Goal: Information Seeking & Learning: Learn about a topic

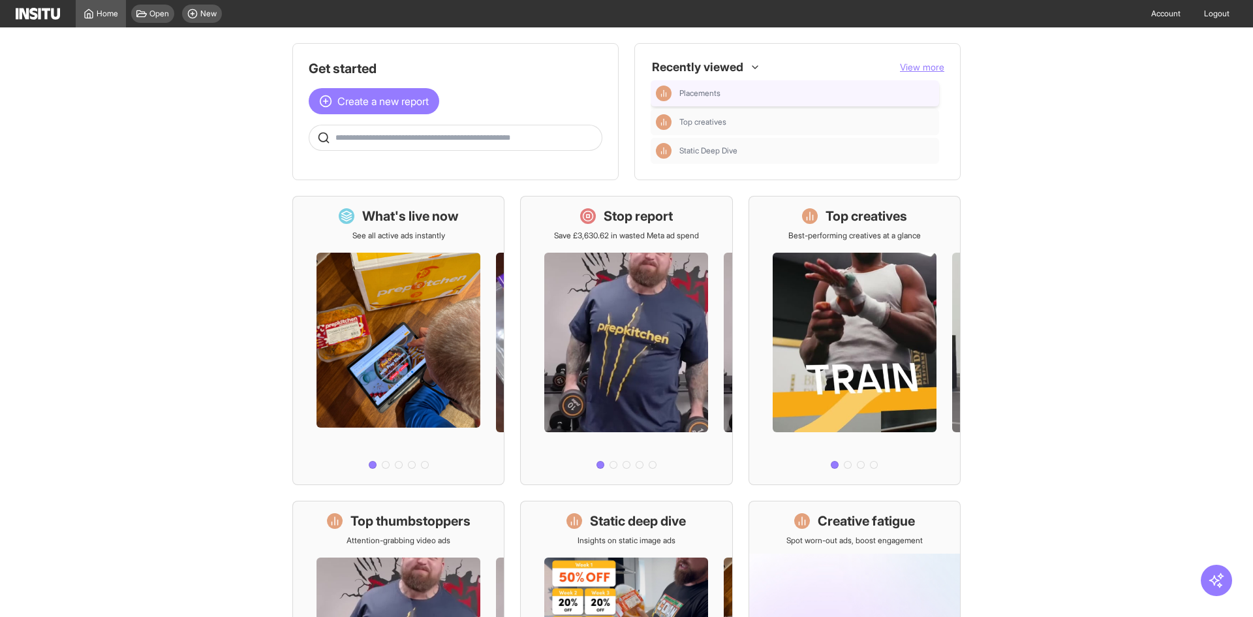
click at [774, 102] on div "Placements" at bounding box center [795, 93] width 289 height 26
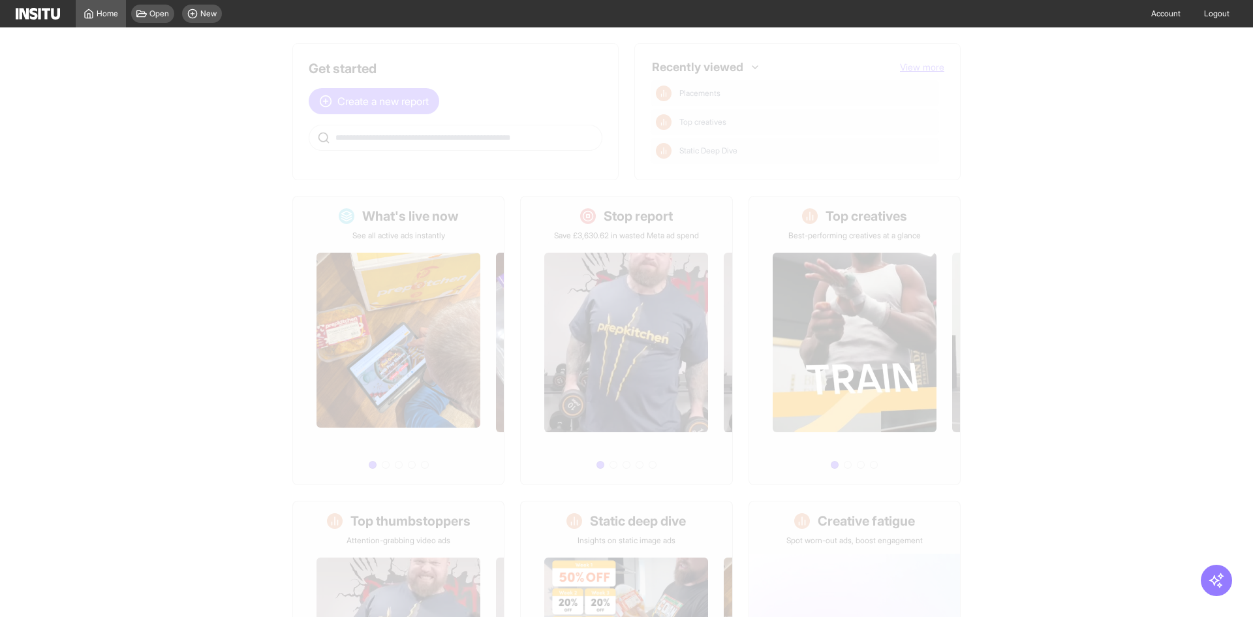
select select "**"
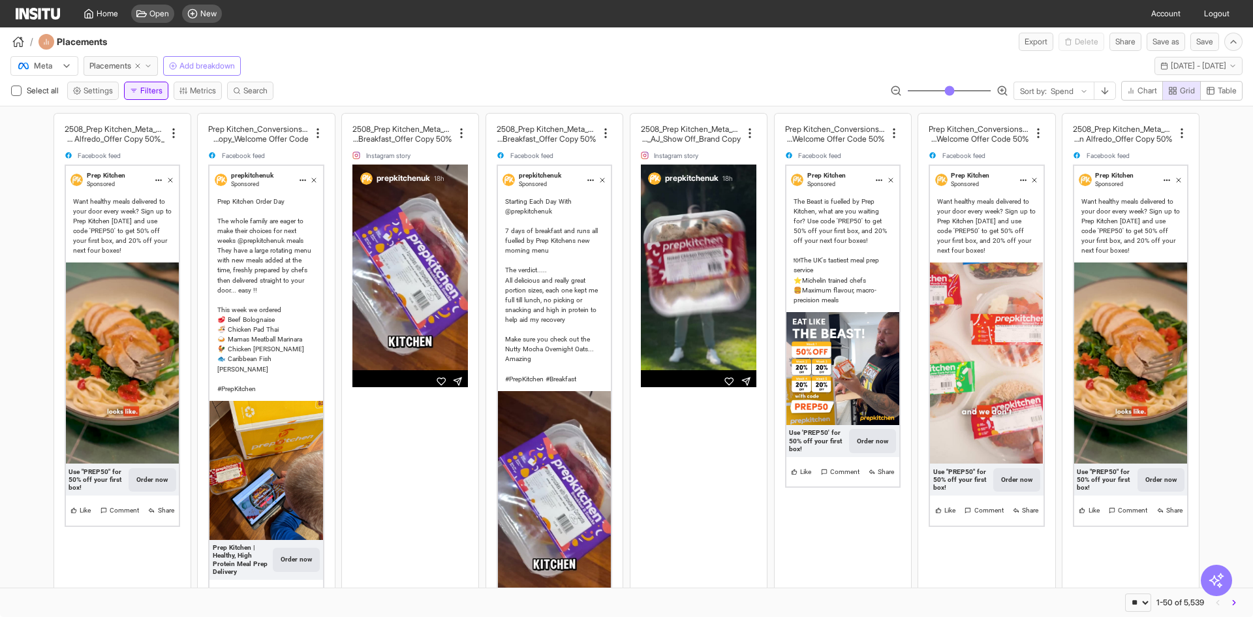
click at [131, 91] on button "Filters" at bounding box center [146, 91] width 44 height 18
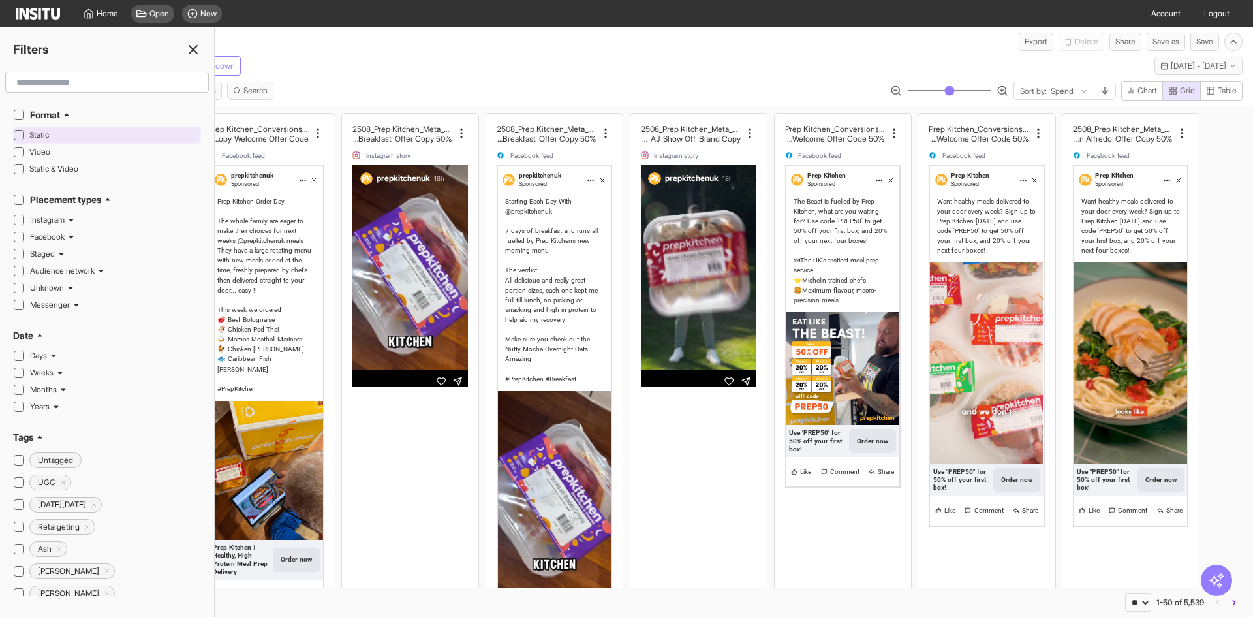
click at [21, 136] on icon at bounding box center [19, 135] width 7 height 7
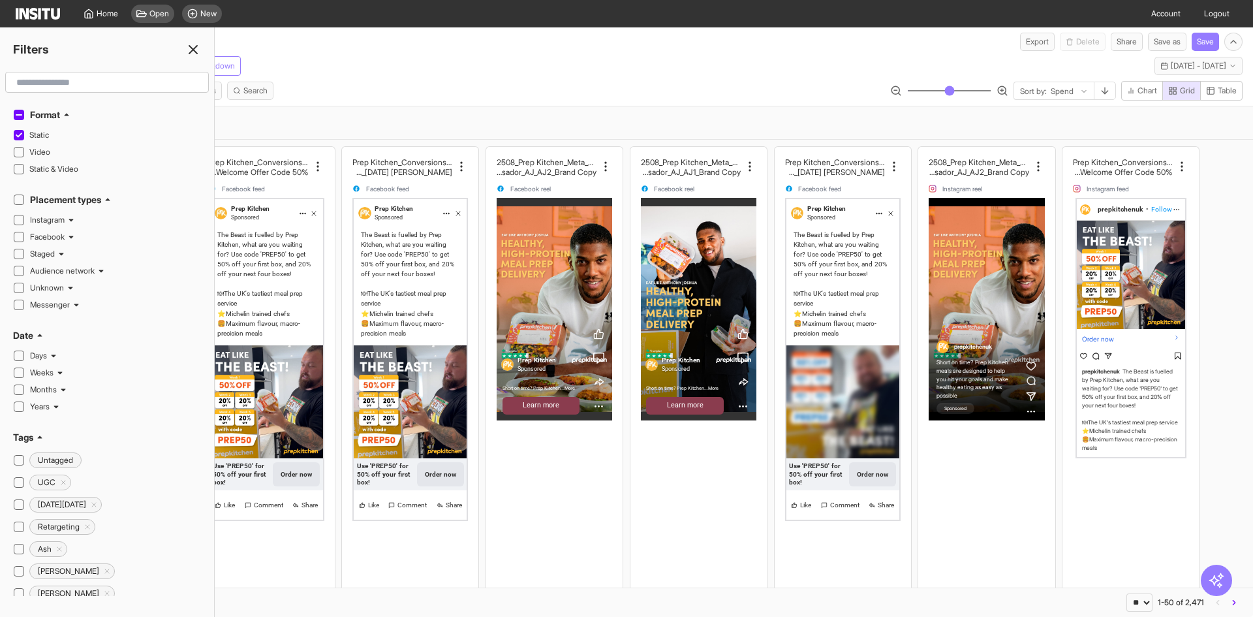
click at [539, 57] on div "Meta Placements Add breakdown [DATE] - [DATE] [DATE] - [DATE]" at bounding box center [626, 63] width 1253 height 25
click at [94, 80] on input "text" at bounding box center [107, 81] width 192 height 23
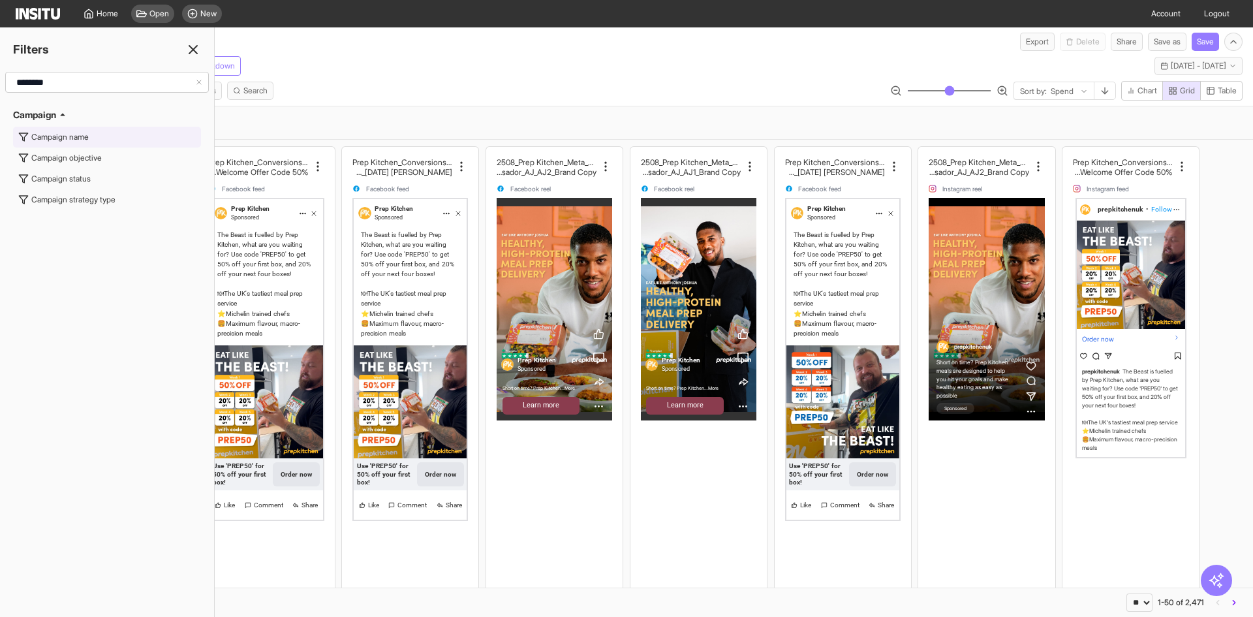
type input "********"
click at [84, 140] on div "Campaign name" at bounding box center [59, 137] width 57 height 10
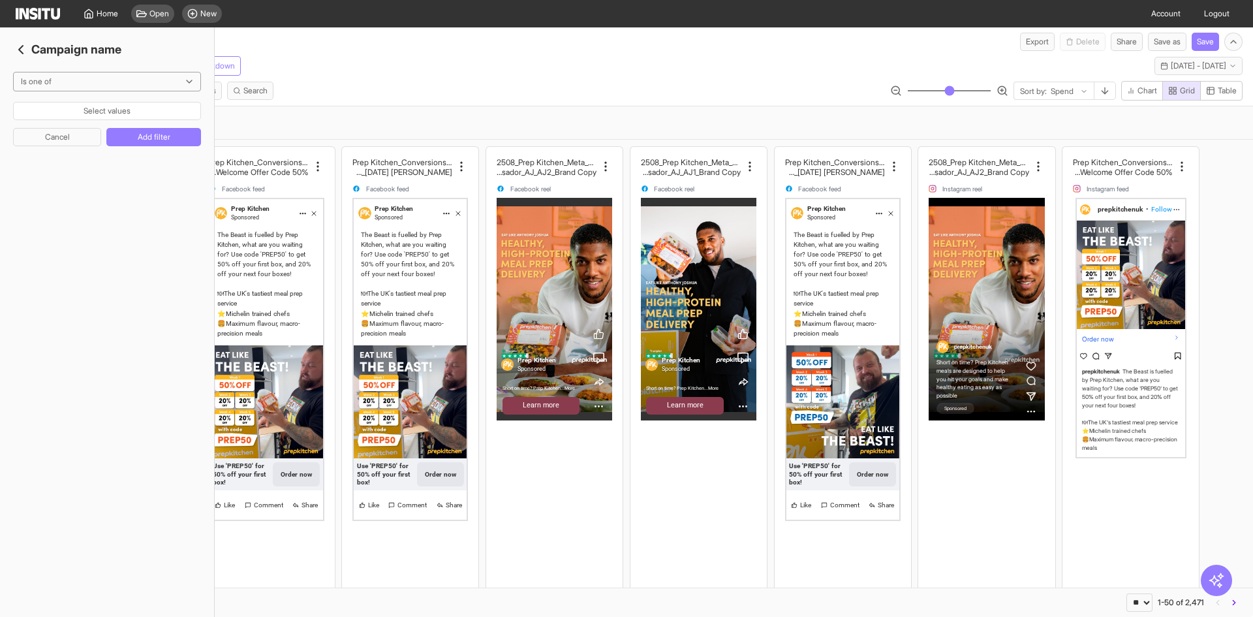
click at [107, 116] on button "Select values" at bounding box center [107, 111] width 188 height 18
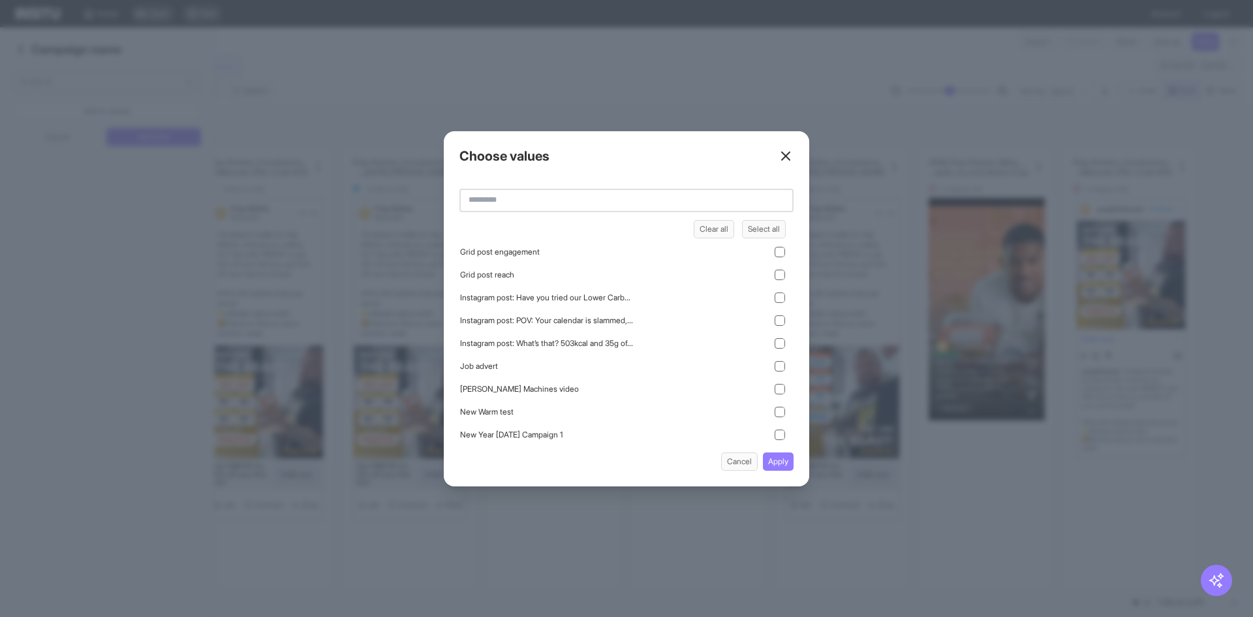
click at [529, 195] on input "text" at bounding box center [627, 200] width 334 height 23
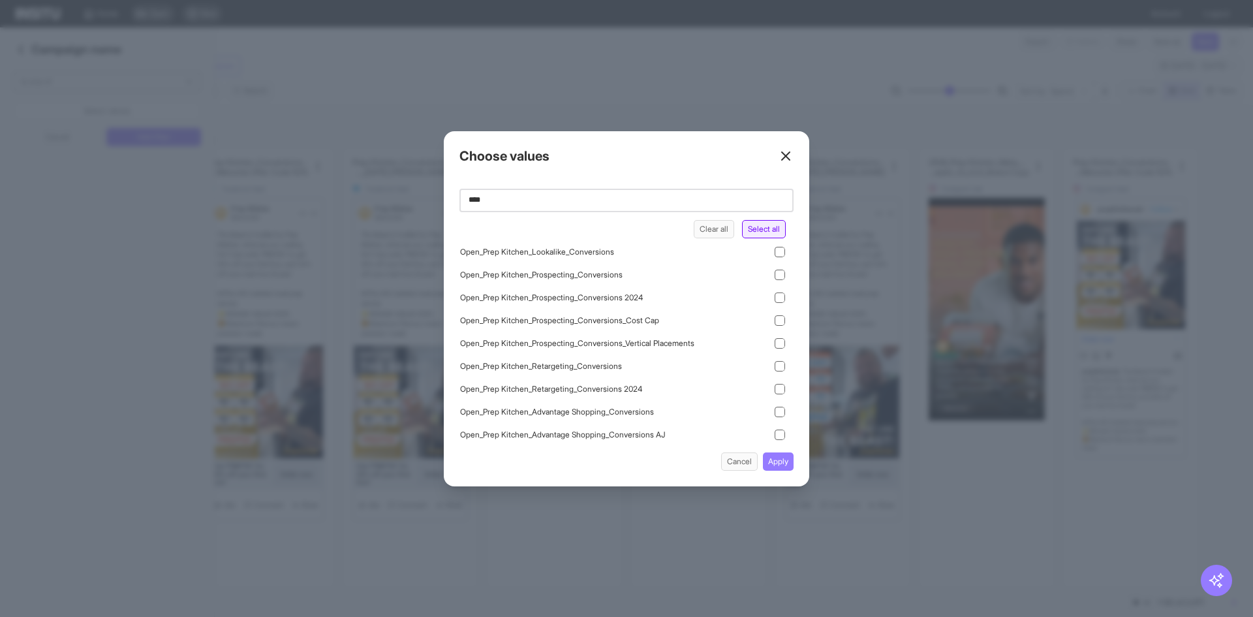
type input "****"
click at [771, 223] on button "Select all" at bounding box center [764, 229] width 44 height 18
click at [785, 459] on button "Apply" at bounding box center [778, 461] width 31 height 18
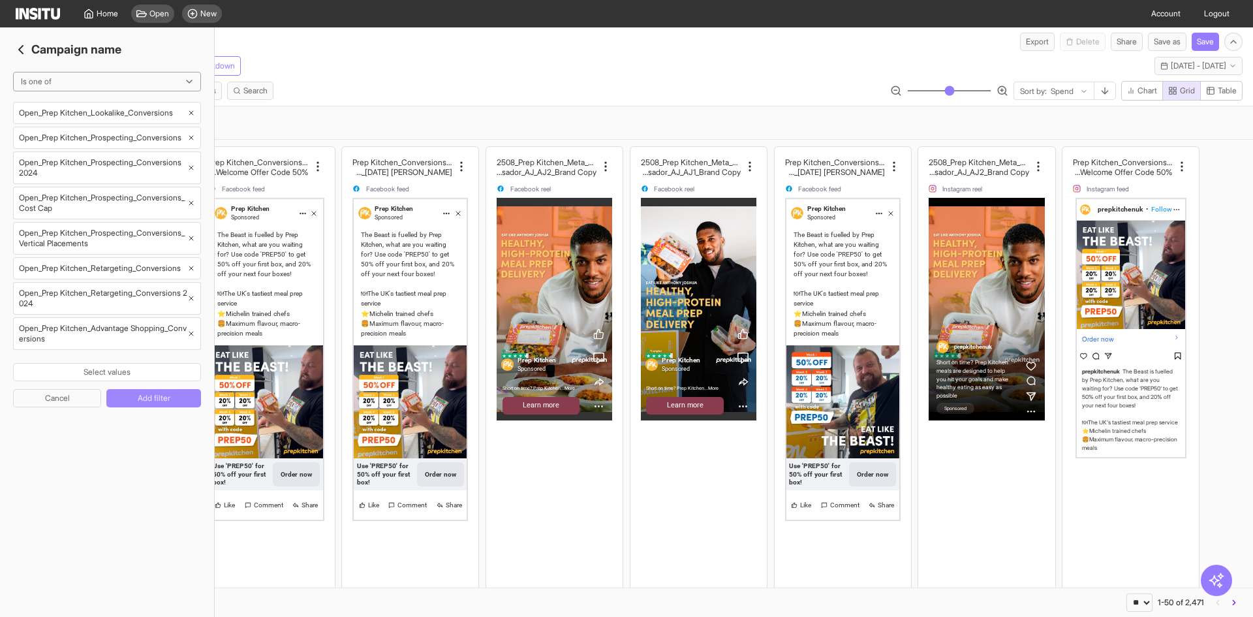
click at [148, 401] on button "Add filter" at bounding box center [153, 398] width 95 height 18
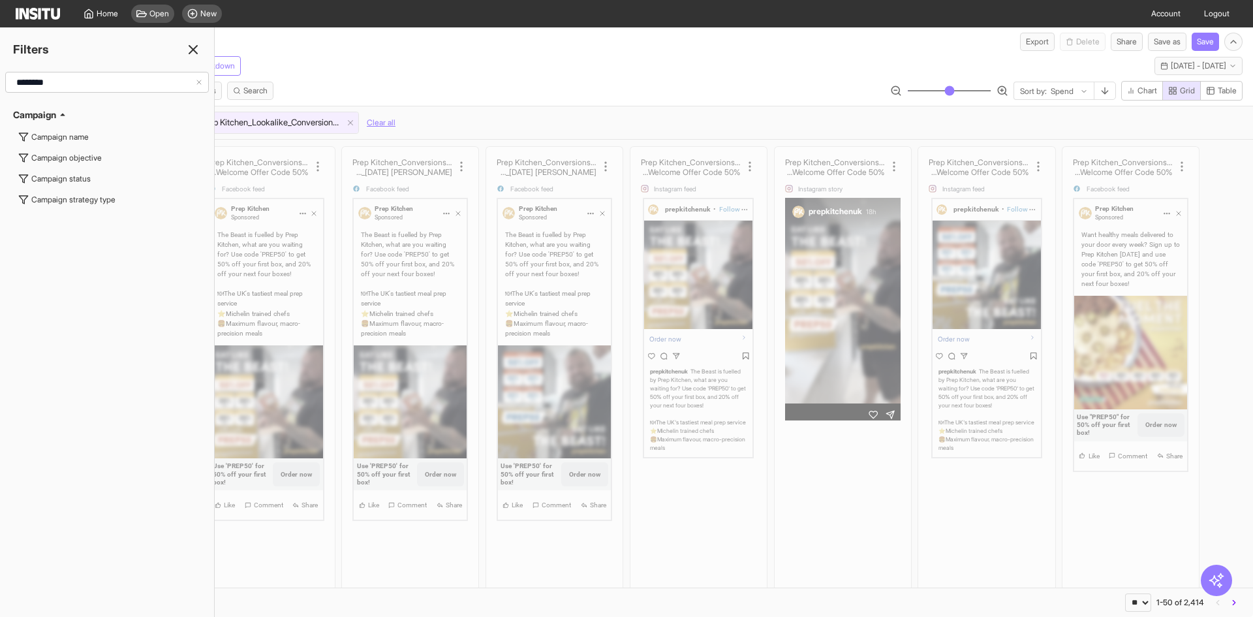
click at [523, 69] on div "Meta Placements Add breakdown [DATE] - [DATE] [DATE] - [DATE]" at bounding box center [626, 63] width 1253 height 25
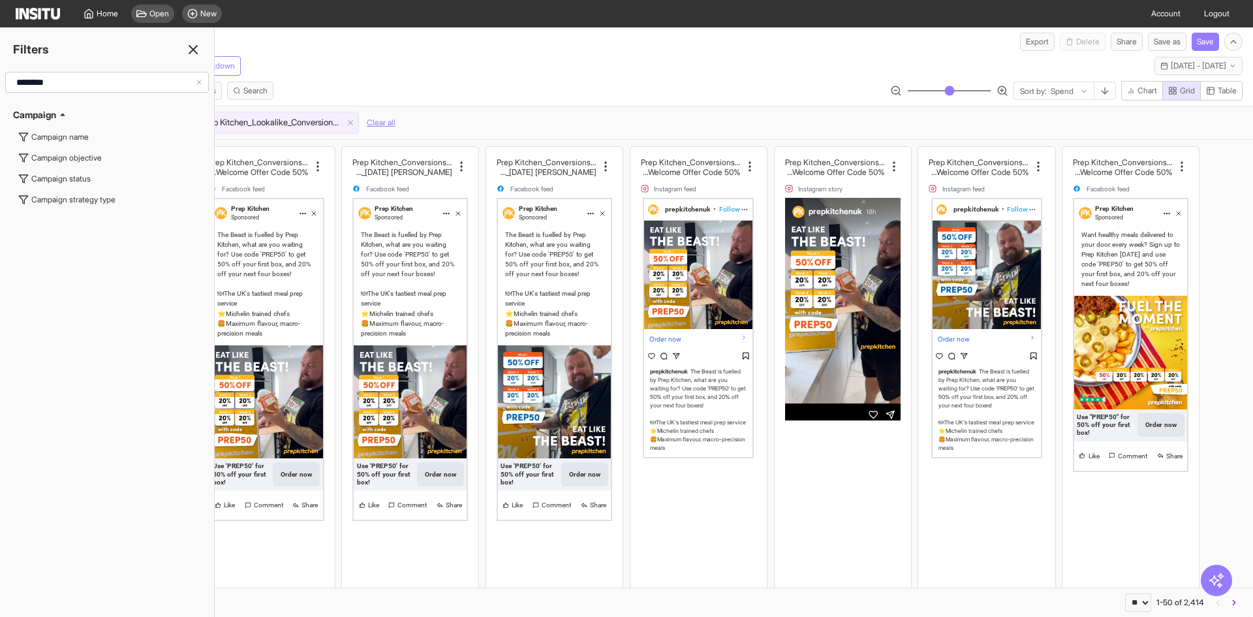
click at [500, 84] on div "Select all Settings Filters Metrics Search Sort by: Spend Chart Grid Table" at bounding box center [626, 93] width 1253 height 25
click at [193, 51] on line at bounding box center [193, 50] width 8 height 8
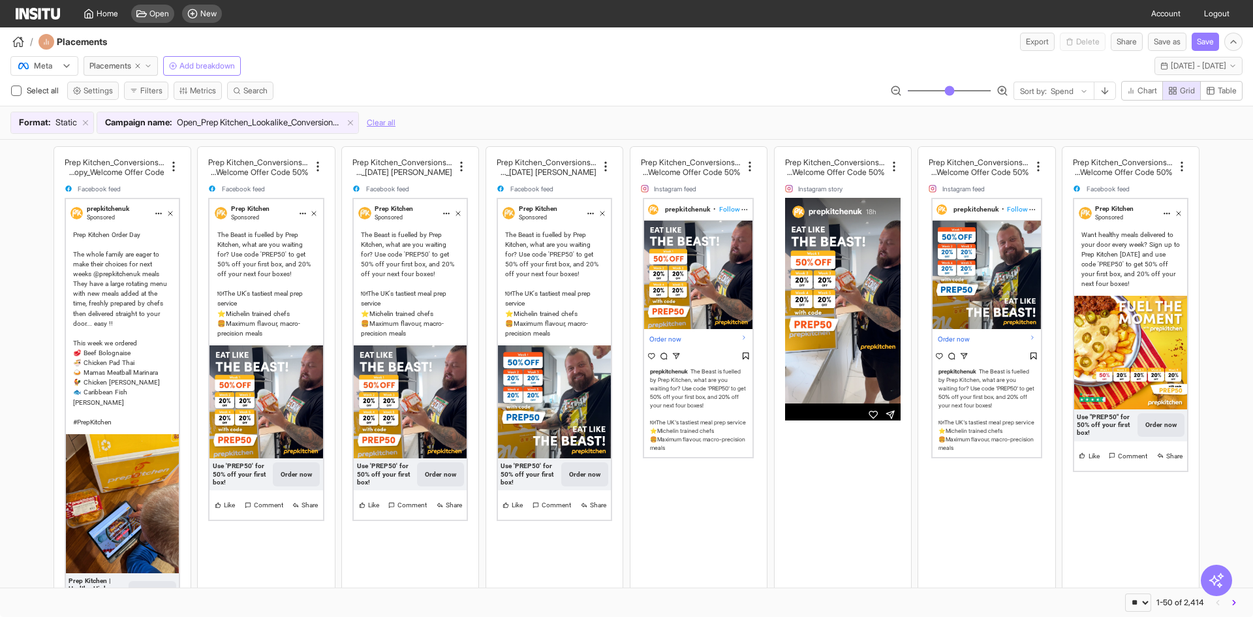
click at [193, 51] on div "Meta Placements Add breakdown [DATE] - [DATE] [DATE] - [DATE]" at bounding box center [626, 63] width 1253 height 25
click at [121, 75] on button "Placements" at bounding box center [121, 66] width 74 height 20
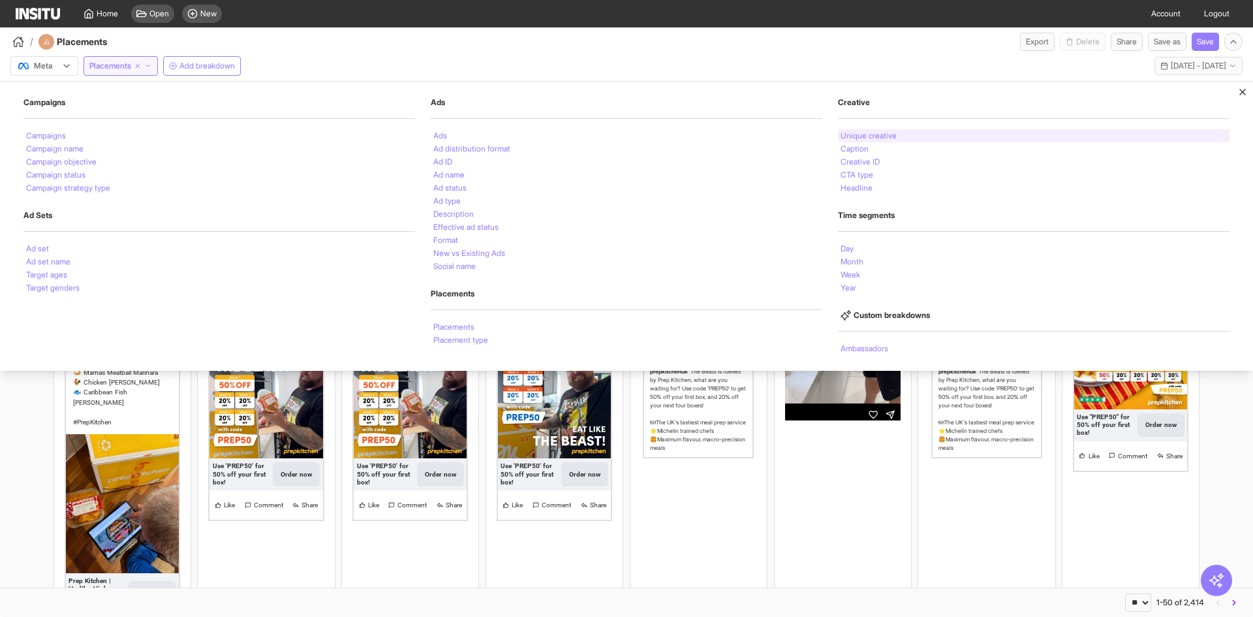
click at [860, 140] on div "Unique creative" at bounding box center [1034, 135] width 392 height 13
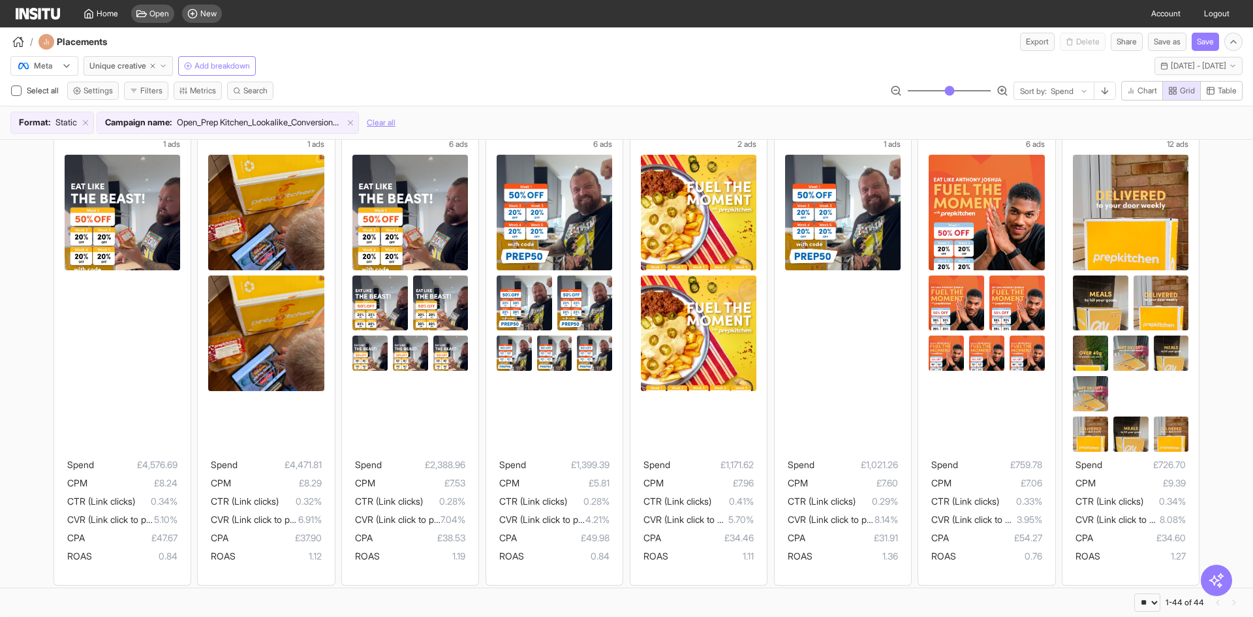
scroll to position [46, 0]
click at [931, 44] on div "/ Placements Export Delete Share Save as Save" at bounding box center [626, 38] width 1253 height 23
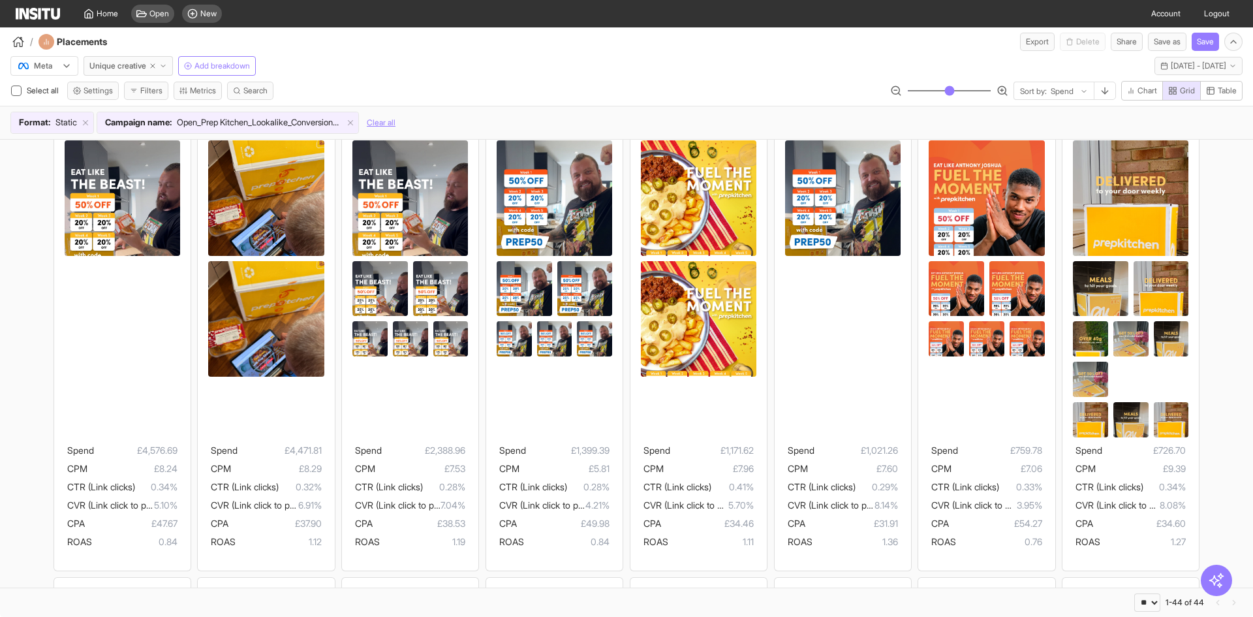
scroll to position [54, 0]
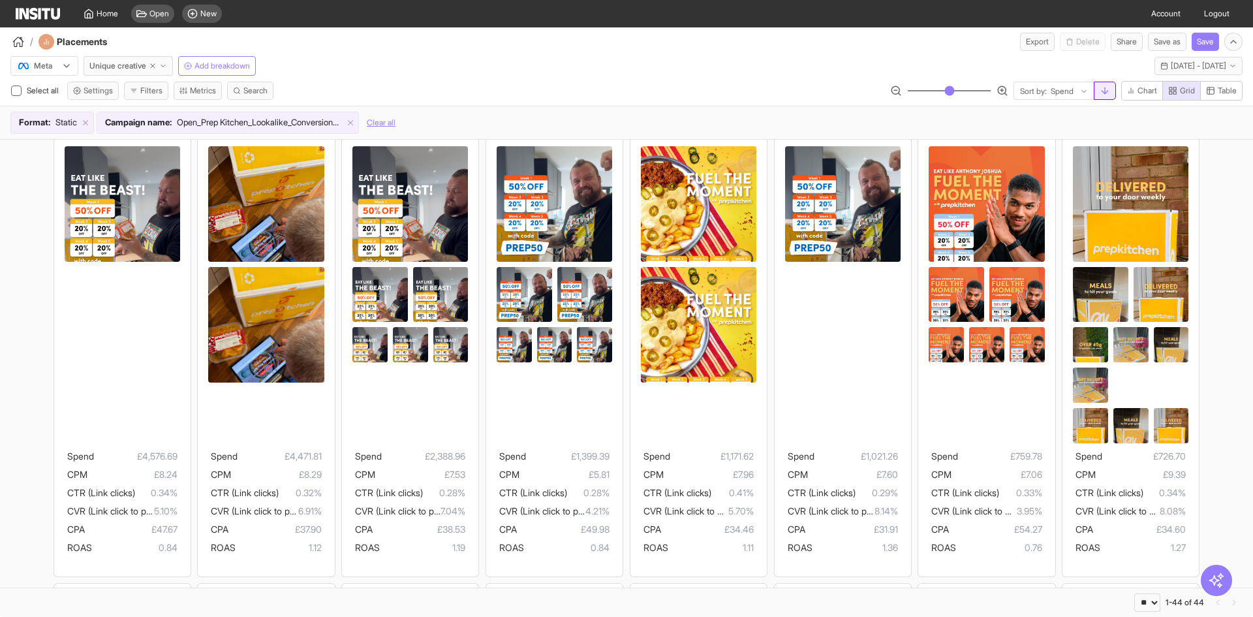
click at [1095, 93] on button "button" at bounding box center [1105, 91] width 22 height 18
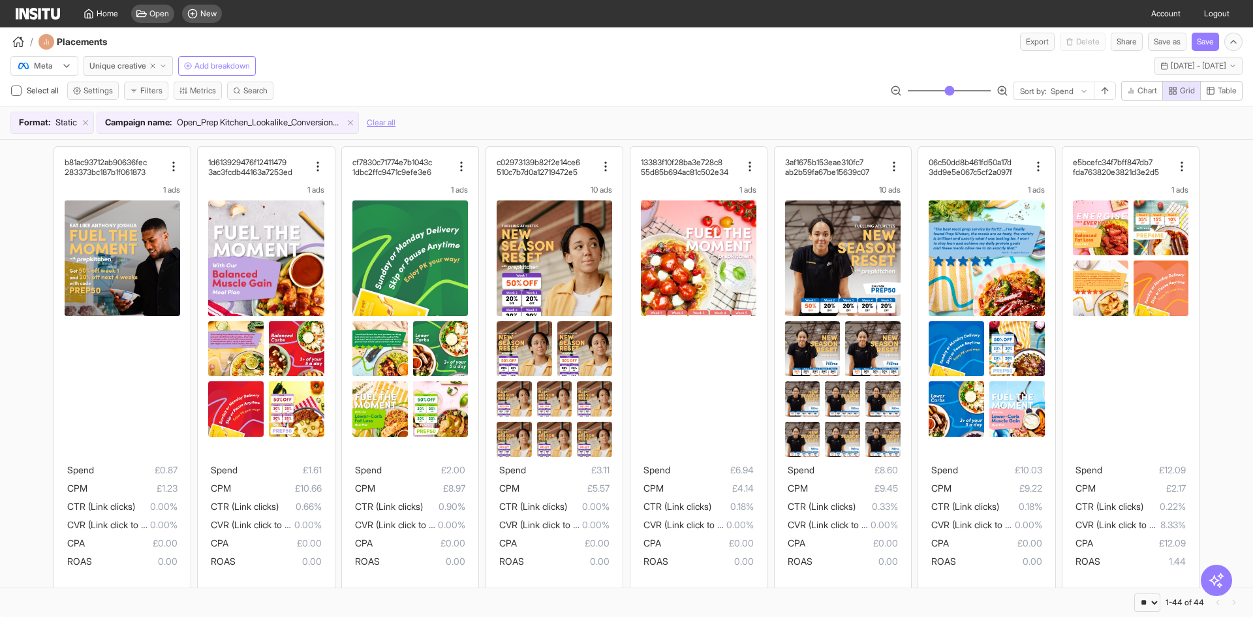
scroll to position [1, 0]
click at [1102, 92] on icon "button" at bounding box center [1105, 91] width 10 height 10
